Goal: Information Seeking & Learning: Learn about a topic

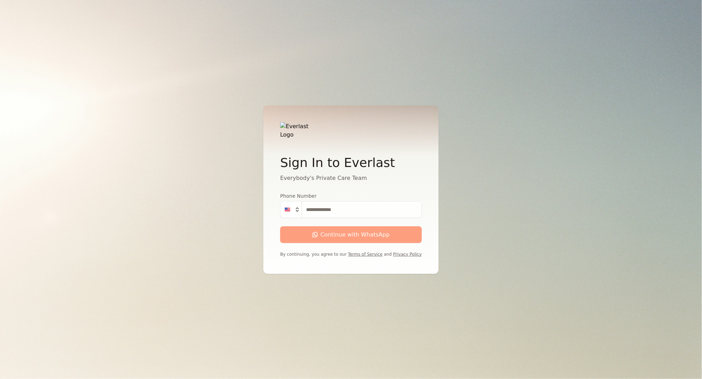
click at [325, 204] on input "Phone Number" at bounding box center [361, 209] width 120 height 17
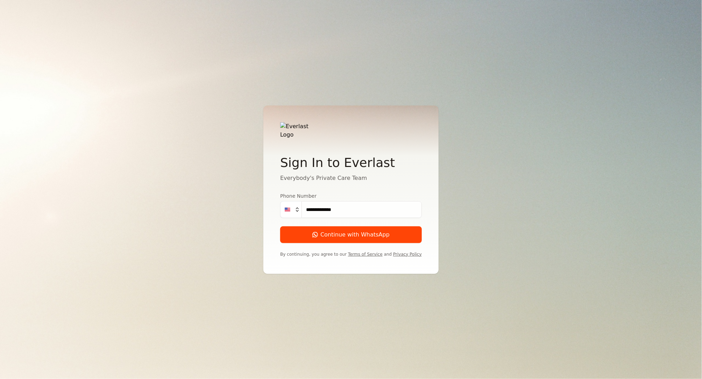
type input "**********"
click at [280, 227] on button "Continue with WhatsApp" at bounding box center [351, 235] width 142 height 17
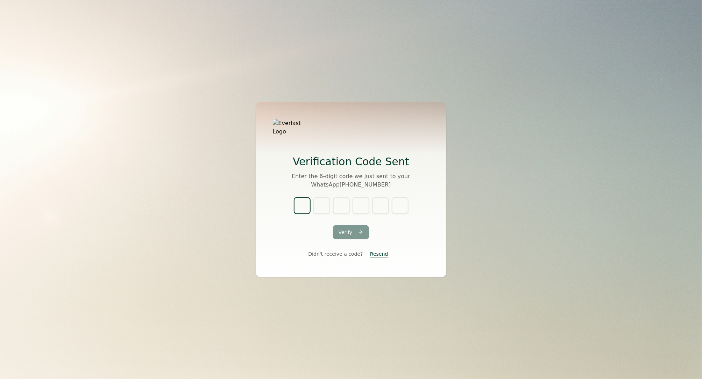
click at [304, 206] on input "text" at bounding box center [302, 206] width 17 height 17
type input "*"
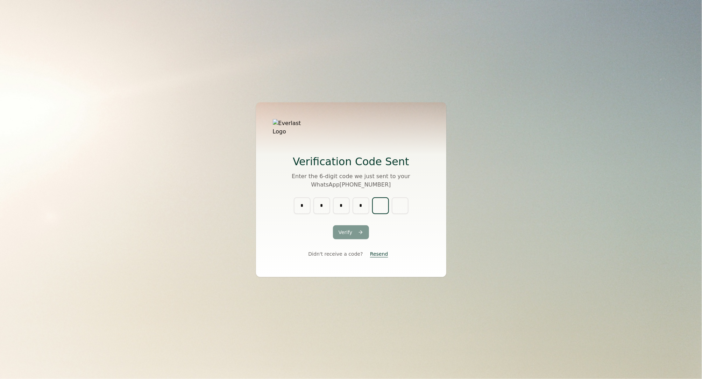
type input "*"
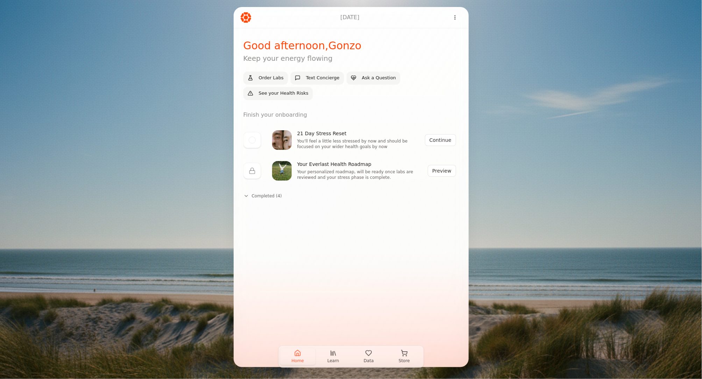
click at [334, 359] on span "Learn" at bounding box center [333, 361] width 12 height 6
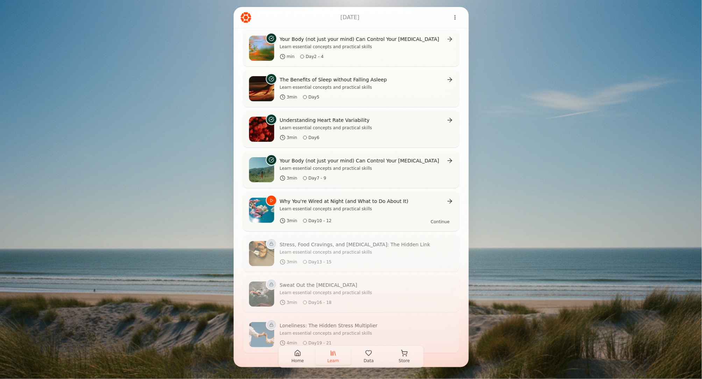
scroll to position [211, 0]
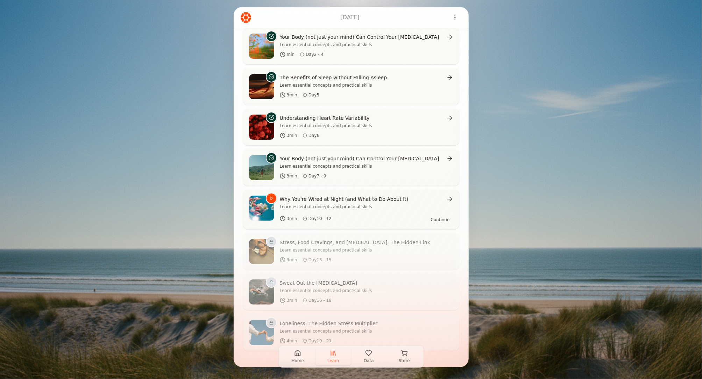
click at [369, 357] on icon "button" at bounding box center [368, 353] width 7 height 7
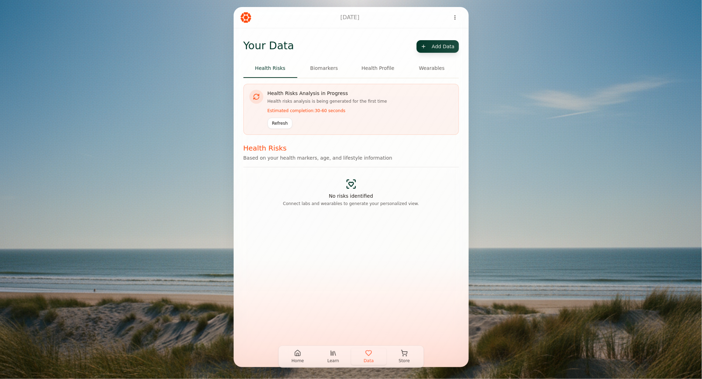
click at [325, 70] on button "Biomarkers" at bounding box center [324, 68] width 54 height 19
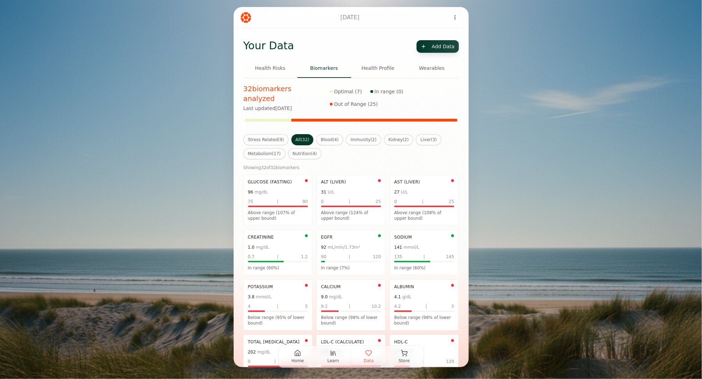
click at [377, 73] on button "Health Profile" at bounding box center [378, 68] width 54 height 19
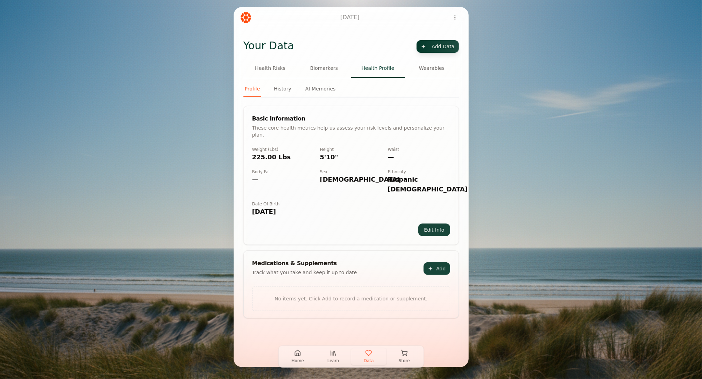
click at [435, 70] on button "Wearables" at bounding box center [432, 68] width 54 height 19
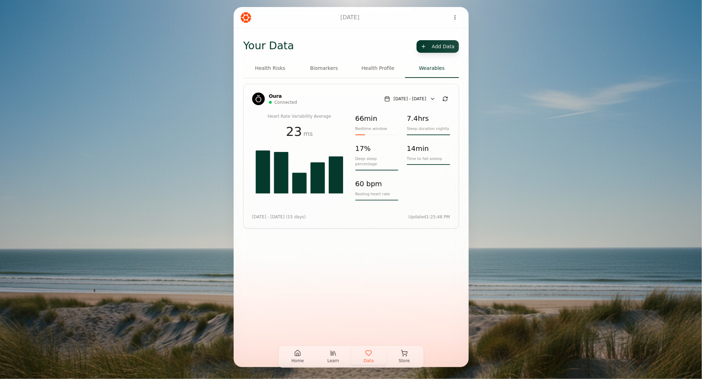
click at [316, 69] on button "Biomarkers" at bounding box center [324, 68] width 54 height 19
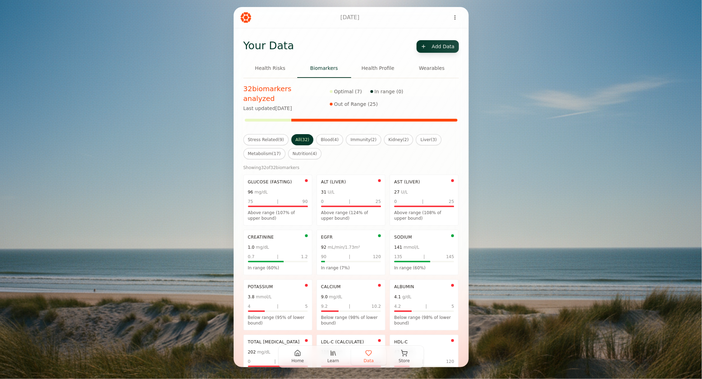
click at [370, 70] on button "Health Profile" at bounding box center [378, 68] width 54 height 19
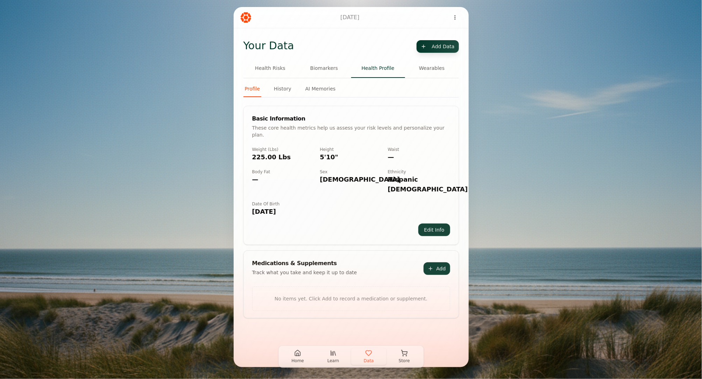
click at [282, 86] on button "History" at bounding box center [282, 90] width 20 height 13
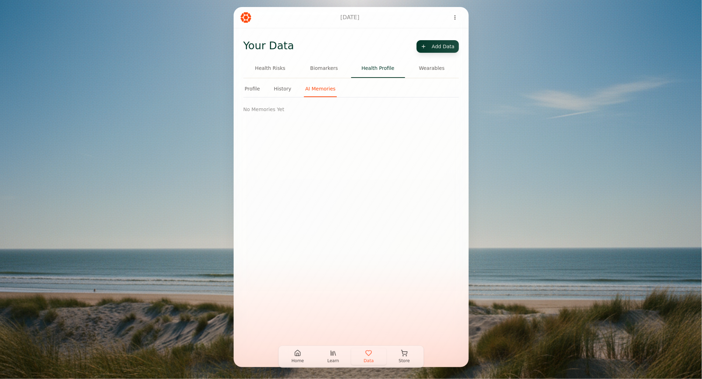
click at [324, 90] on button "AI Memories" at bounding box center [320, 90] width 33 height 13
click at [278, 70] on button "Health Risks" at bounding box center [270, 68] width 54 height 19
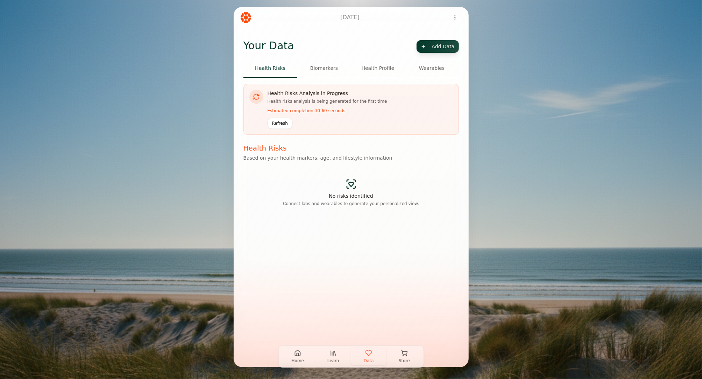
click at [298, 357] on icon "button" at bounding box center [297, 353] width 7 height 7
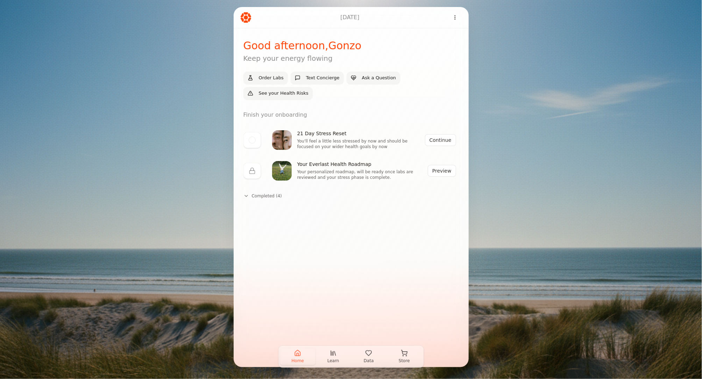
click at [335, 359] on span "Learn" at bounding box center [333, 361] width 12 height 6
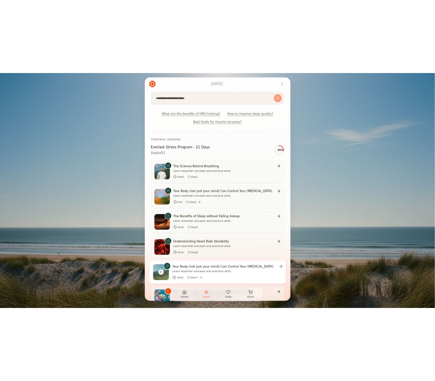
scroll to position [76, 0]
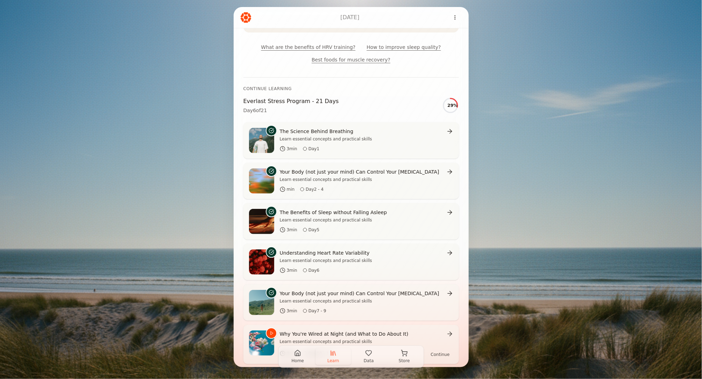
click at [297, 357] on button "Home" at bounding box center [298, 357] width 36 height 17
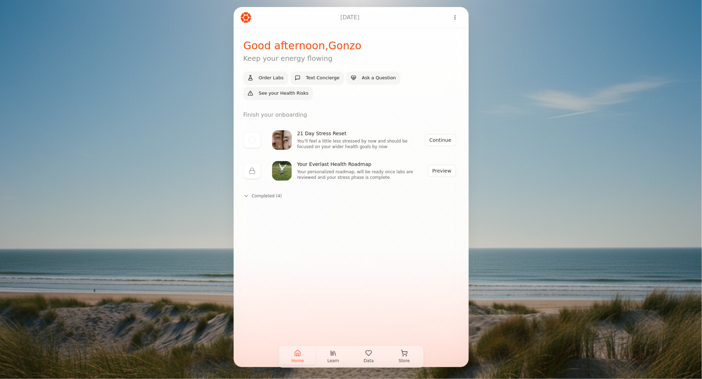
click at [442, 171] on button "Preview" at bounding box center [442, 171] width 28 height 12
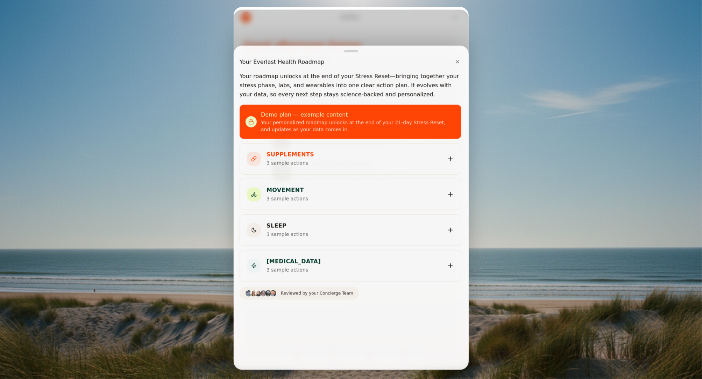
click at [459, 63] on button "✕" at bounding box center [457, 62] width 10 height 14
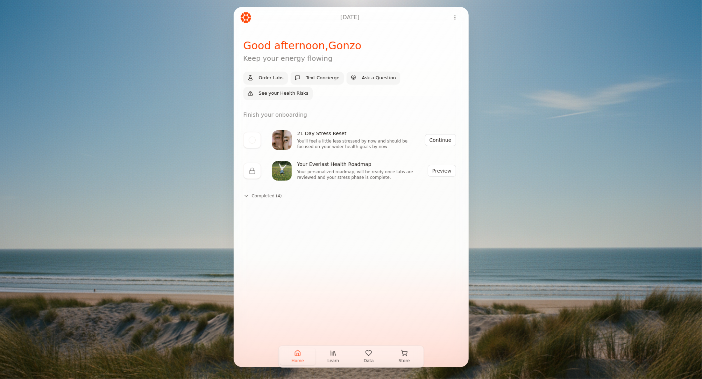
click at [371, 358] on button "Data" at bounding box center [369, 357] width 36 height 17
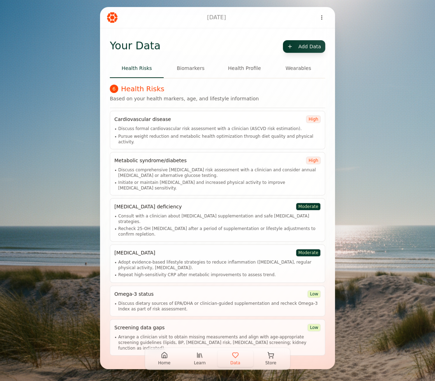
click at [162, 358] on icon "button" at bounding box center [164, 355] width 5 height 6
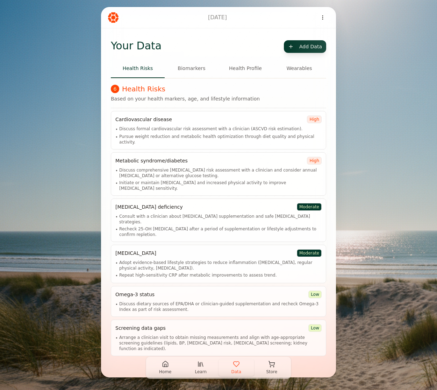
click at [168, 366] on icon "button" at bounding box center [165, 363] width 7 height 7
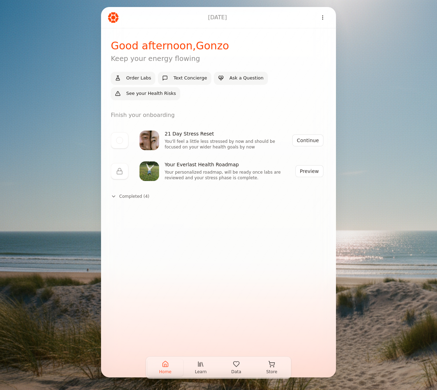
click at [114, 197] on icon at bounding box center [114, 196] width 6 height 6
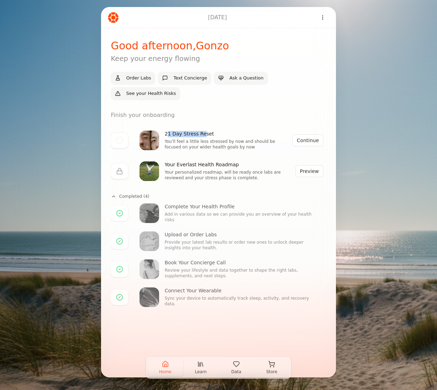
drag, startPoint x: 168, startPoint y: 134, endPoint x: 203, endPoint y: 134, distance: 35.0
click at [203, 134] on h3 "21 Day Stress Reset" at bounding box center [229, 134] width 128 height 6
drag, startPoint x: 173, startPoint y: 166, endPoint x: 219, endPoint y: 166, distance: 45.5
click at [219, 166] on h3 "Your Everlast Health Roadmap" at bounding box center [230, 165] width 131 height 6
click at [308, 173] on button "Preview" at bounding box center [309, 171] width 28 height 12
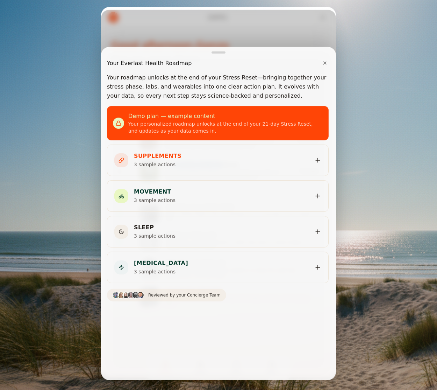
click at [306, 163] on button "SUPPLEMENTS 3 sample actions" at bounding box center [217, 160] width 221 height 31
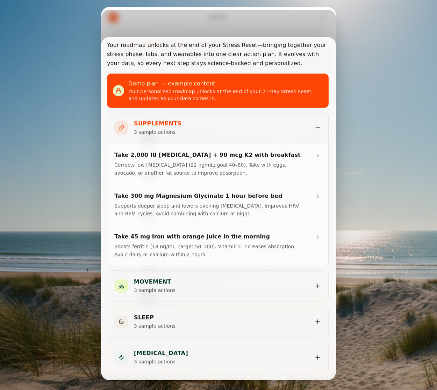
scroll to position [37, 0]
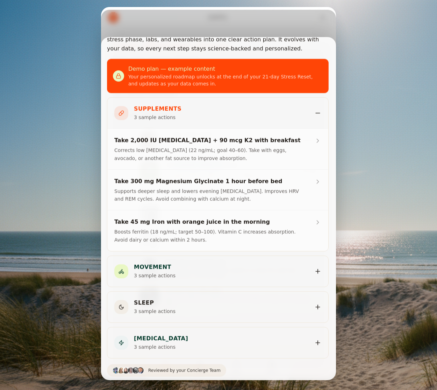
click at [276, 274] on button "MOVEMENT 3 sample actions" at bounding box center [217, 270] width 221 height 31
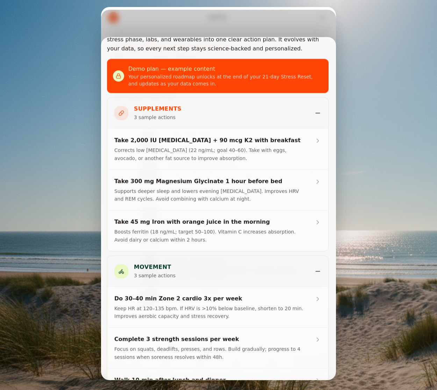
scroll to position [0, 0]
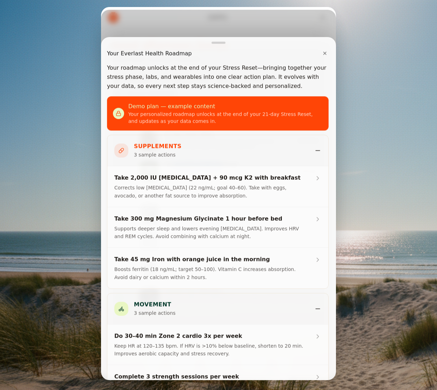
click at [323, 54] on button "✕" at bounding box center [325, 54] width 10 height 14
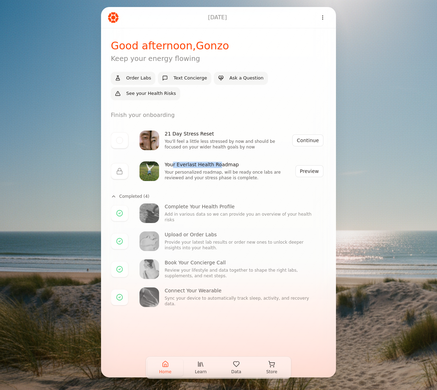
click at [200, 369] on span "Learn" at bounding box center [201, 372] width 12 height 6
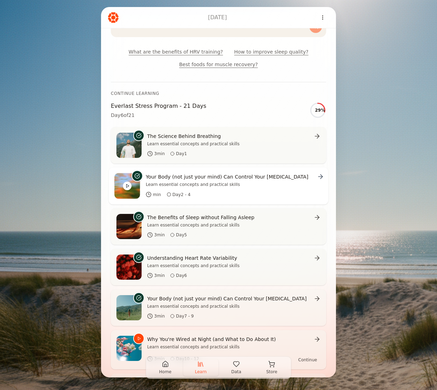
scroll to position [87, 0]
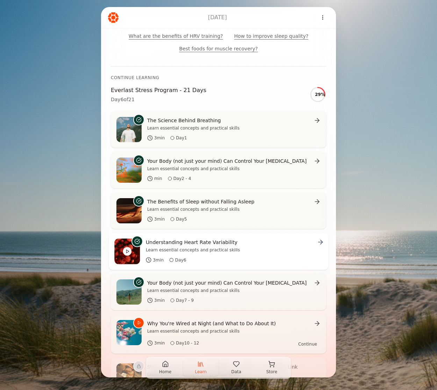
click at [196, 243] on h3 "Understanding Heart Rate Variability" at bounding box center [192, 241] width 92 height 7
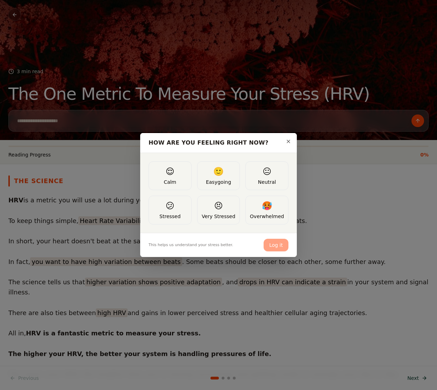
click at [223, 177] on button "🙂 Easygoing" at bounding box center [218, 175] width 43 height 29
click at [279, 243] on button "Log it" at bounding box center [276, 244] width 25 height 13
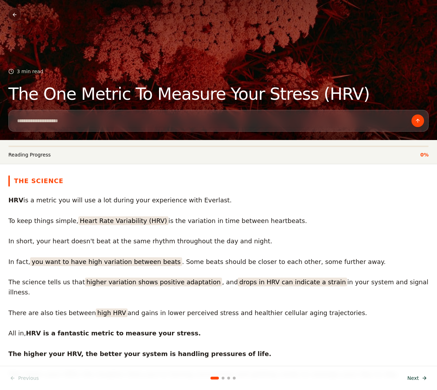
click at [417, 378] on button "Next" at bounding box center [417, 377] width 28 height 13
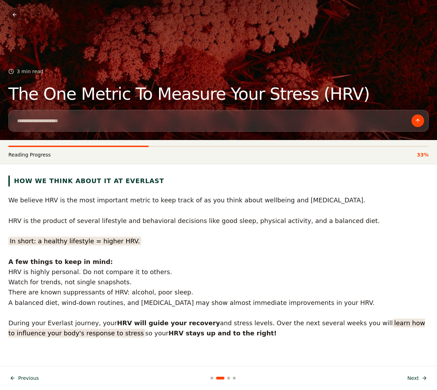
click at [417, 378] on button "Next" at bounding box center [417, 377] width 28 height 13
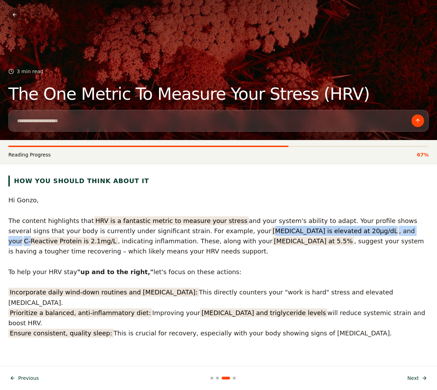
drag, startPoint x: 193, startPoint y: 231, endPoint x: 318, endPoint y: 231, distance: 124.1
click at [318, 231] on p "The content highlights that HRV is a fantastic metric to measure your stress an…" at bounding box center [218, 235] width 420 height 41
click at [118, 236] on mark "C-Reactive Protein is 2.1mg/L" at bounding box center [69, 240] width 95 height 9
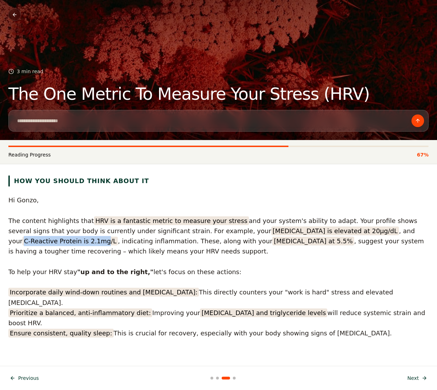
drag, startPoint x: 310, startPoint y: 230, endPoint x: 387, endPoint y: 232, distance: 76.6
click at [118, 236] on mark "C-Reactive Protein is 2.1mg/L" at bounding box center [69, 240] width 95 height 9
drag, startPoint x: 180, startPoint y: 239, endPoint x: 108, endPoint y: 237, distance: 72.7
click at [108, 237] on p "The content highlights that HRV is a fantastic metric to measure your stress an…" at bounding box center [218, 235] width 420 height 41
click at [15, 17] on button at bounding box center [14, 14] width 13 height 13
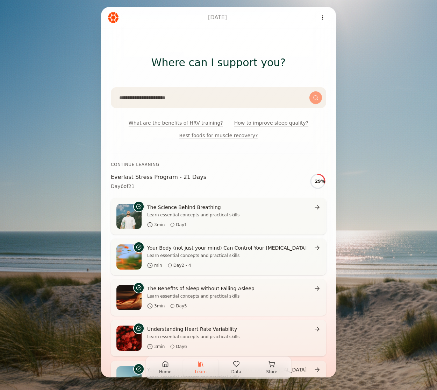
click at [237, 368] on button "Data" at bounding box center [237, 367] width 36 height 17
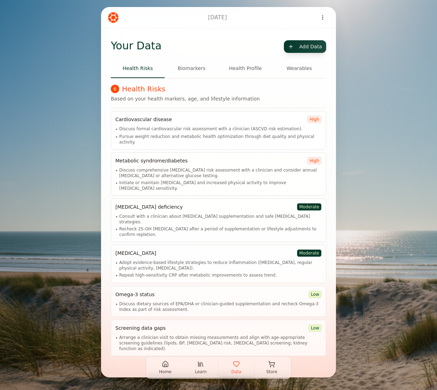
click at [201, 69] on button "Biomarkers" at bounding box center [192, 68] width 54 height 19
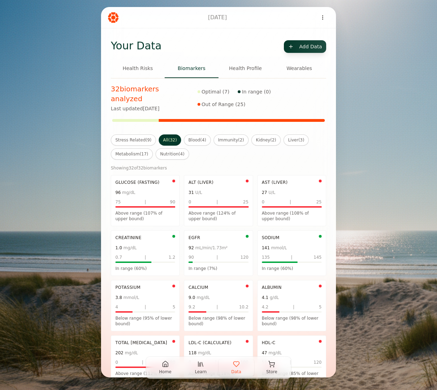
click at [144, 134] on button "Stress Related ( 9 )" at bounding box center [133, 139] width 45 height 11
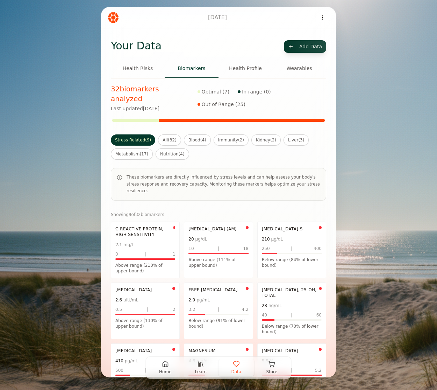
click at [159, 251] on div "0 | 1" at bounding box center [145, 254] width 60 height 6
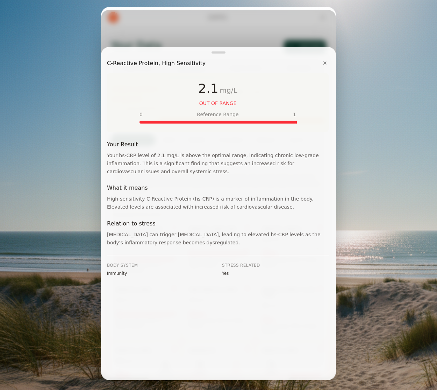
drag, startPoint x: 118, startPoint y: 235, endPoint x: 198, endPoint y: 235, distance: 79.4
click at [198, 235] on p "Chronic stress can trigger systemic inflammation, leading to elevated hs-CRP le…" at bounding box center [218, 238] width 222 height 16
drag, startPoint x: 206, startPoint y: 243, endPoint x: 127, endPoint y: 232, distance: 79.8
click at [127, 232] on p "Chronic stress can trigger systemic inflammation, leading to elevated hs-CRP le…" at bounding box center [218, 238] width 222 height 16
click at [325, 63] on button "✕" at bounding box center [325, 63] width 10 height 14
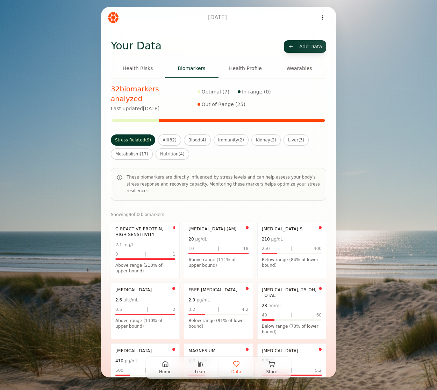
click at [243, 68] on button "Health Profile" at bounding box center [246, 68] width 54 height 19
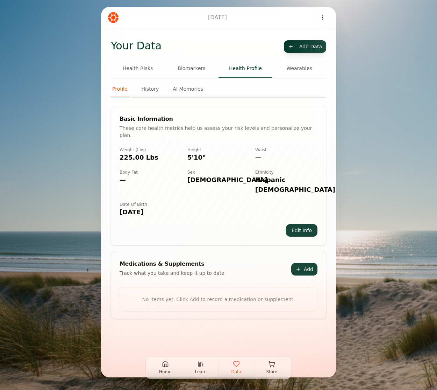
click at [306, 69] on button "Wearables" at bounding box center [299, 68] width 54 height 19
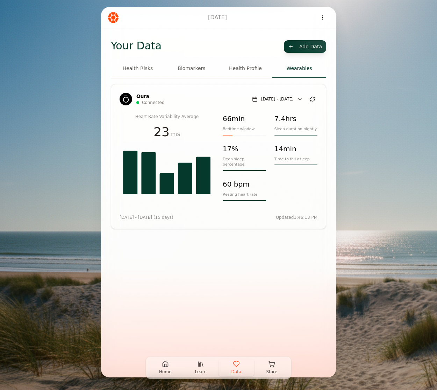
click at [278, 97] on button "Sep 11 - Sep 25" at bounding box center [278, 99] width 58 height 10
select select "*"
select select "****"
select select "*"
select select "****"
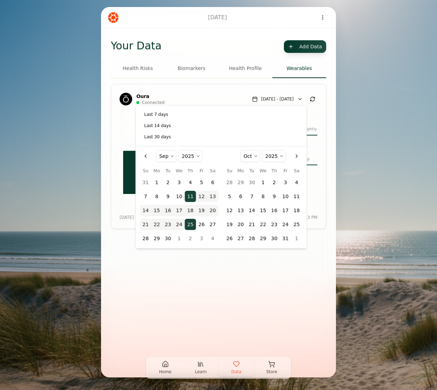
click at [147, 156] on button "Go to the Previous Month" at bounding box center [145, 155] width 11 height 11
select select "*"
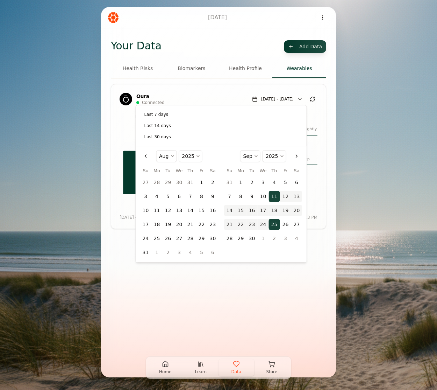
click at [193, 197] on button "7" at bounding box center [190, 196] width 11 height 11
select select "*"
select select "****"
select select "*"
select select "****"
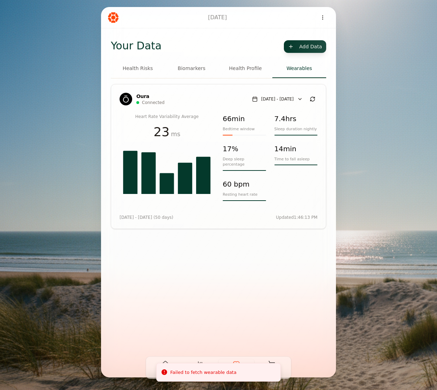
click at [245, 322] on div "Your Data Add Data Health Risks Biomarkers Health Profile Wearables Oura connec…" at bounding box center [218, 180] width 227 height 304
click at [276, 365] on button "Store" at bounding box center [272, 367] width 36 height 17
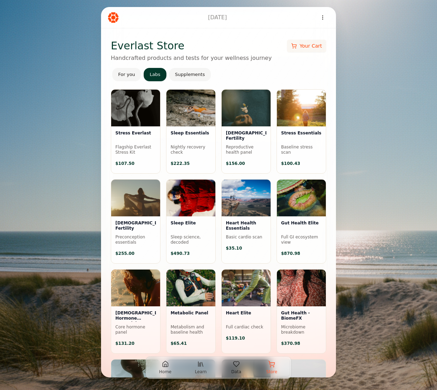
click at [186, 74] on button "Supplements" at bounding box center [190, 74] width 42 height 13
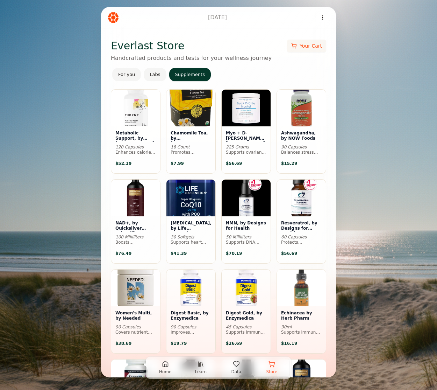
click at [126, 76] on button "For you" at bounding box center [126, 74] width 29 height 13
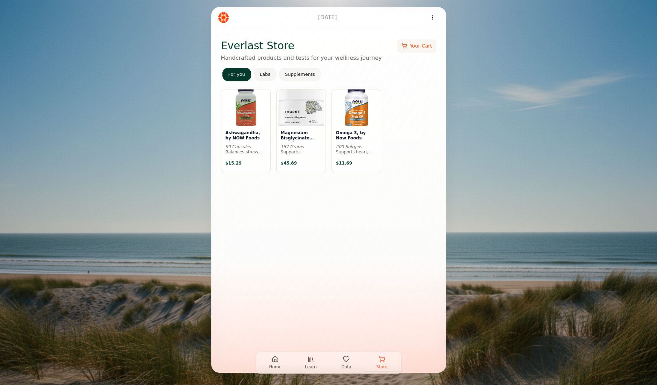
click at [310, 365] on span "Learn" at bounding box center [311, 367] width 12 height 6
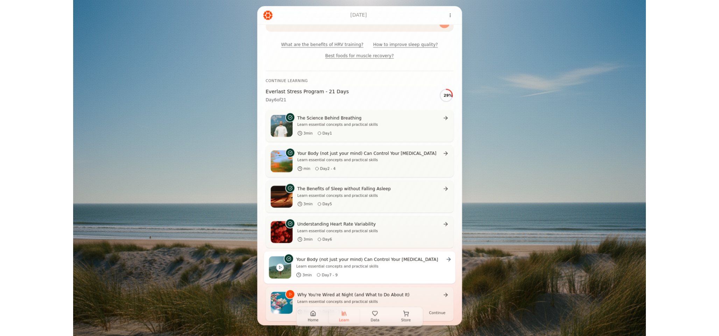
scroll to position [69, 0]
